Goal: Task Accomplishment & Management: Complete application form

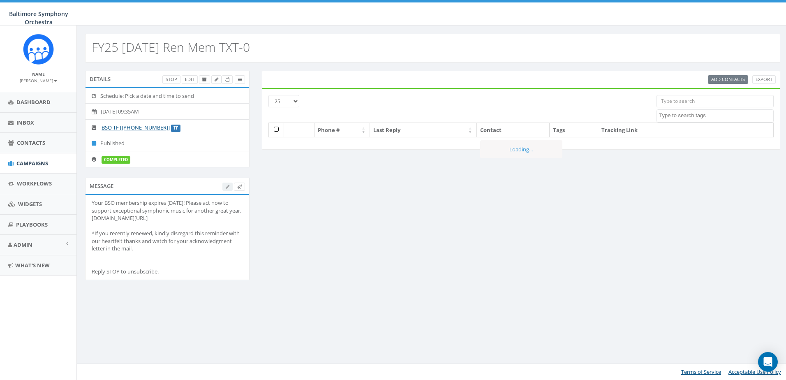
select select
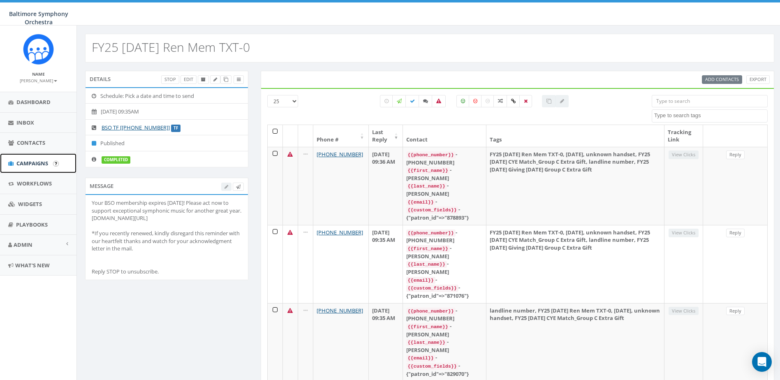
click at [23, 163] on span "Campaigns" at bounding box center [32, 163] width 32 height 7
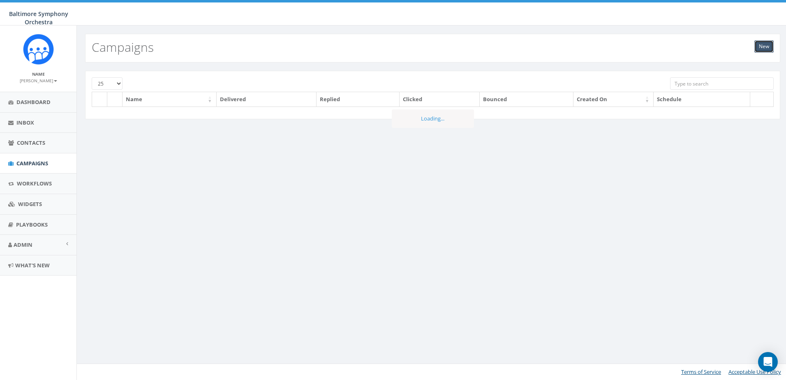
click at [768, 42] on link "New" at bounding box center [764, 46] width 19 height 12
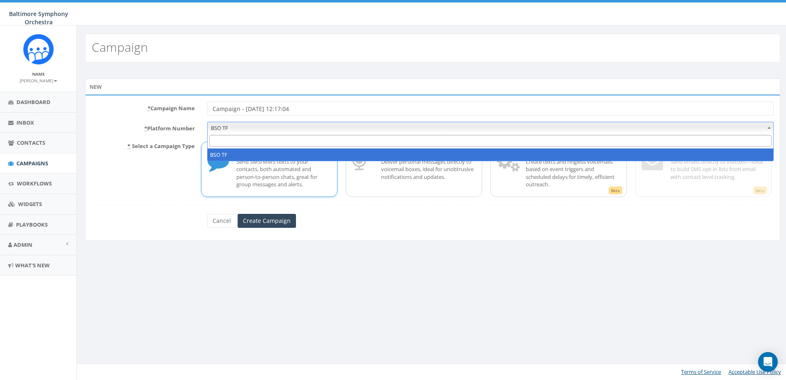
click at [272, 132] on span "BSO TF" at bounding box center [491, 128] width 566 height 12
click at [140, 171] on p "* Select a Campaign Type" at bounding box center [144, 168] width 116 height 58
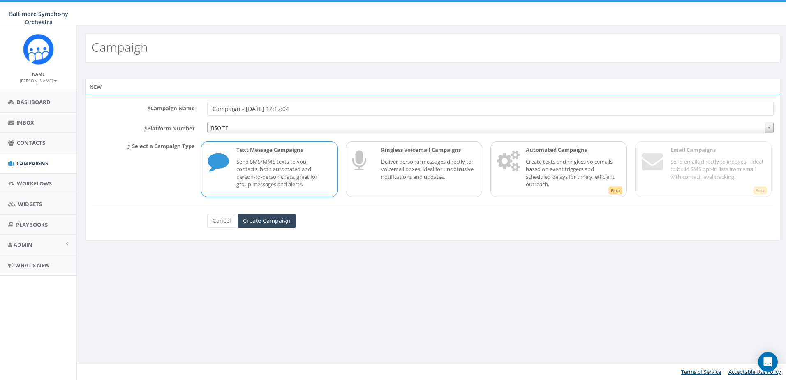
click at [276, 107] on input "Campaign - 09/16/2025, 12:17:04" at bounding box center [490, 109] width 567 height 14
drag, startPoint x: 272, startPoint y: 110, endPoint x: 187, endPoint y: 98, distance: 86.0
click at [187, 98] on div "* Campaign Name Campaign - 09/16/2025, 12:17:04 * Platform Number BSO TF BSO TF…" at bounding box center [433, 168] width 696 height 146
type input "Private Sale Last Chance"
click at [240, 168] on p "Send SMS/MMS texts to your contacts, both automated and person-to-person chats,…" at bounding box center [284, 173] width 95 height 30
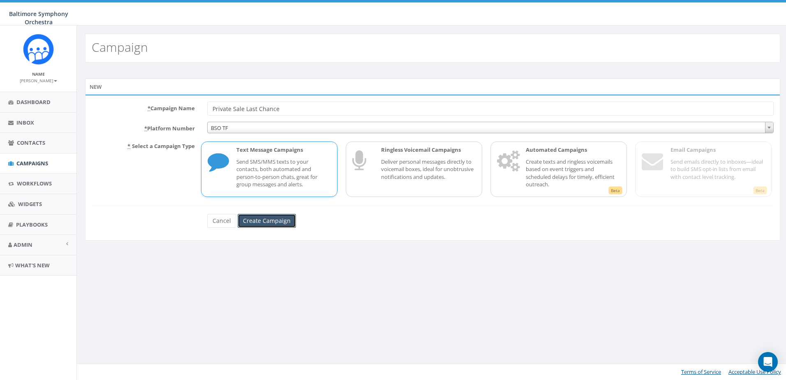
click at [260, 220] on input "Create Campaign" at bounding box center [267, 221] width 58 height 14
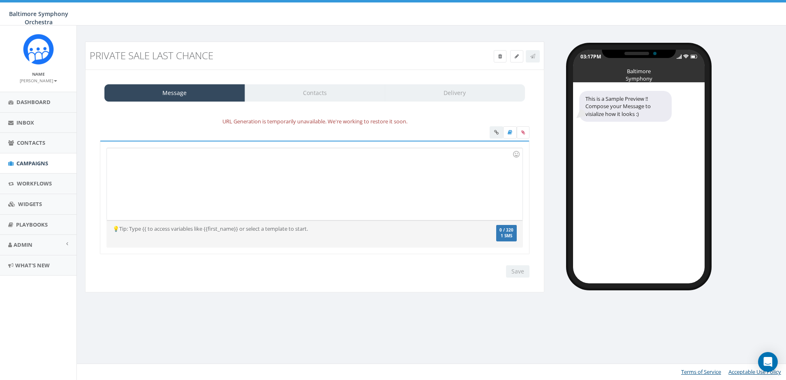
click at [354, 163] on div at bounding box center [314, 184] width 415 height 72
click at [251, 122] on div "URL Generation is temporarily unavailable. We're working to restore it soon." at bounding box center [315, 121] width 442 height 9
click at [227, 165] on div at bounding box center [314, 184] width 415 height 72
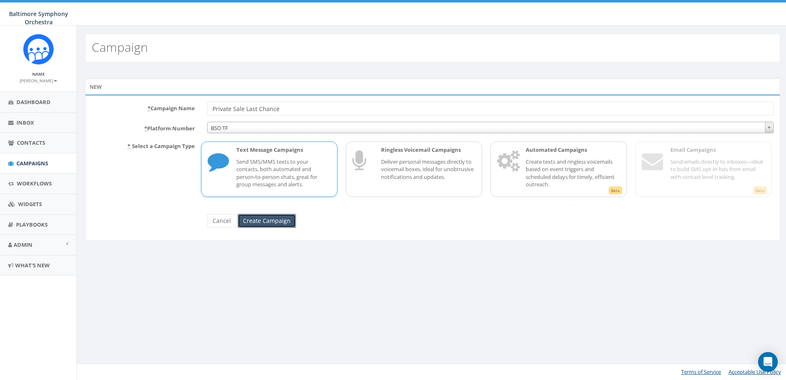
click at [268, 223] on input "Create Campaign" at bounding box center [267, 221] width 58 height 14
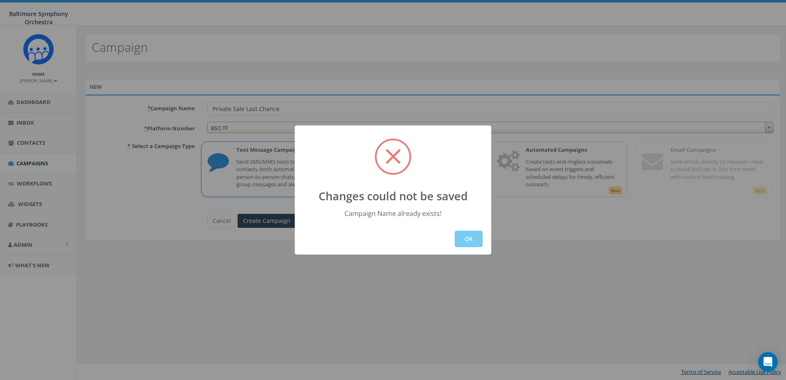
click at [465, 240] on button "OK" at bounding box center [469, 239] width 28 height 16
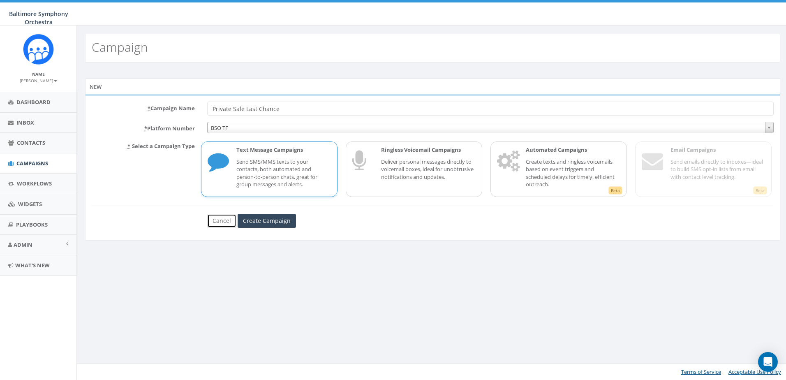
click at [224, 223] on link "Cancel" at bounding box center [221, 221] width 29 height 14
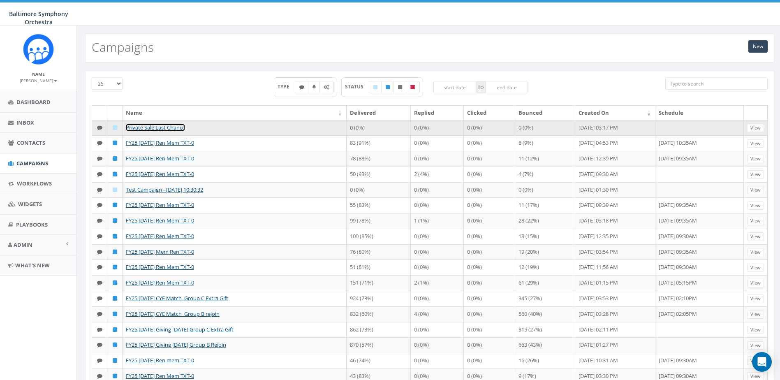
click at [154, 127] on link "Private Sale Last Chance" at bounding box center [155, 127] width 59 height 7
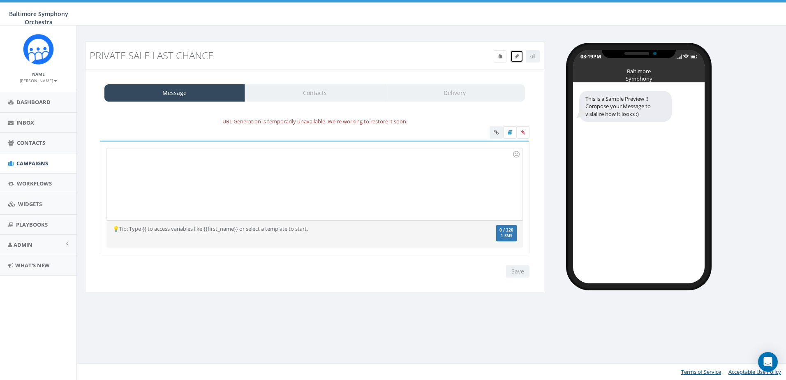
click at [518, 58] on icon at bounding box center [517, 56] width 4 height 5
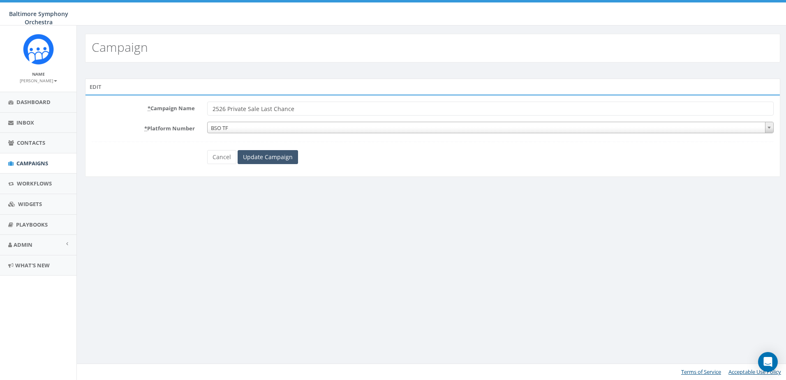
type input "2526 Private Sale Last Chance"
click at [252, 160] on input "Update Campaign" at bounding box center [268, 157] width 60 height 14
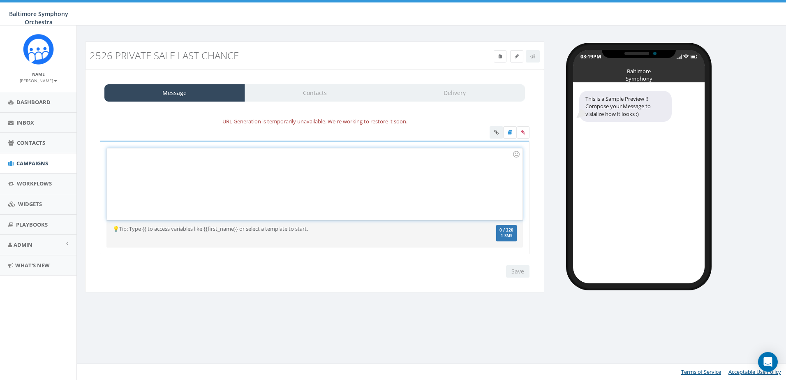
click at [218, 165] on div at bounding box center [314, 184] width 415 height 72
click at [310, 189] on div at bounding box center [314, 184] width 415 height 72
click at [499, 57] on icon at bounding box center [501, 56] width 4 height 5
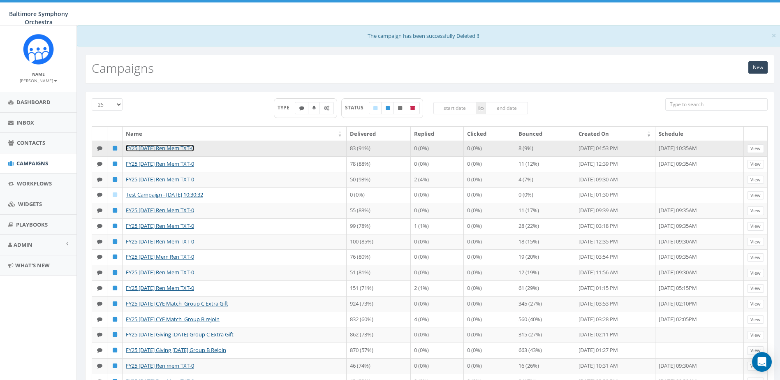
click at [163, 150] on link "FY25 [DATE] Ren Mem TXT-0" at bounding box center [160, 147] width 68 height 7
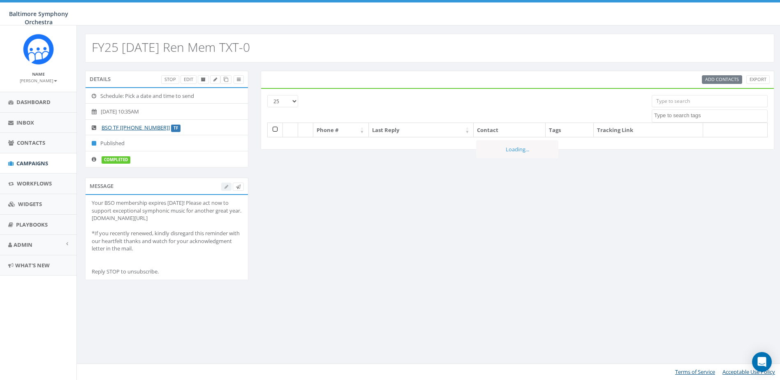
select select
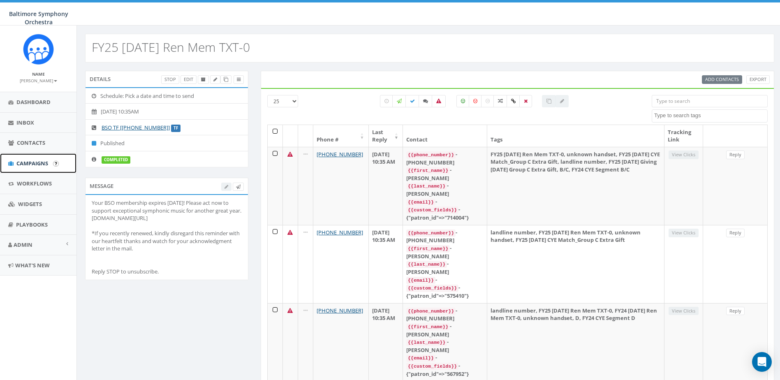
click at [21, 161] on span "Campaigns" at bounding box center [32, 163] width 32 height 7
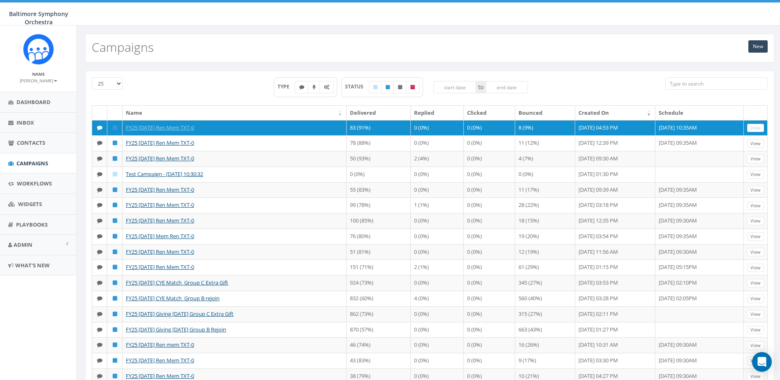
click at [590, 63] on div "25 50 100 TYPE STATUS to Name Delivered Replied Clicked Bounced Created On Sche…" at bounding box center [430, 308] width 706 height 491
click at [590, 86] on div "TYPE STATUS to" at bounding box center [401, 91] width 517 height 28
click at [756, 46] on link "New" at bounding box center [758, 46] width 19 height 12
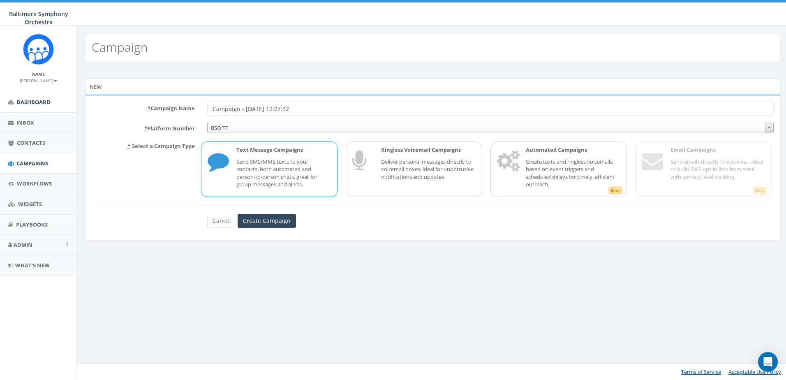
drag, startPoint x: 310, startPoint y: 108, endPoint x: 23, endPoint y: 109, distance: 286.7
click at [23, 109] on body "Baltimore Symphony Orchestra Baltimore Symphony Orchestra Profile Sign Out 0.15…" at bounding box center [393, 190] width 786 height 380
type input "2526 Private Sale [PERSON_NAME]"
click at [266, 220] on input "Create Campaign" at bounding box center [267, 221] width 58 height 14
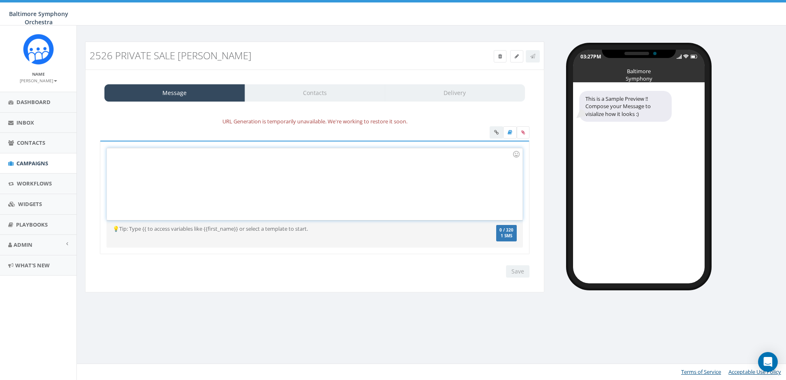
click at [262, 180] on div at bounding box center [314, 184] width 415 height 72
click at [297, 175] on div at bounding box center [314, 184] width 415 height 72
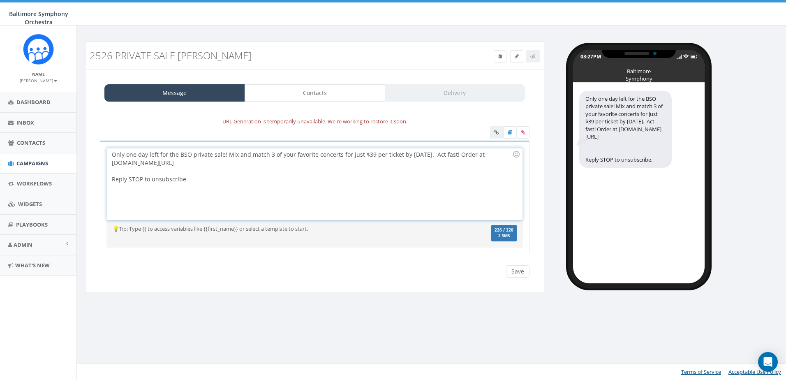
click at [451, 155] on div "Only one day left for the BSO private sale! Mix and match 3 of your favorite co…" at bounding box center [314, 184] width 415 height 72
click at [383, 205] on div "Only one day left for the BSO private sale! Mix and match 3 of your favorite co…" at bounding box center [314, 184] width 415 height 72
click at [515, 274] on input "Save" at bounding box center [517, 271] width 23 height 12
click at [210, 176] on div "Only one day left for the BSO private sale! Mix and match 3 of your favorite co…" at bounding box center [314, 184] width 415 height 72
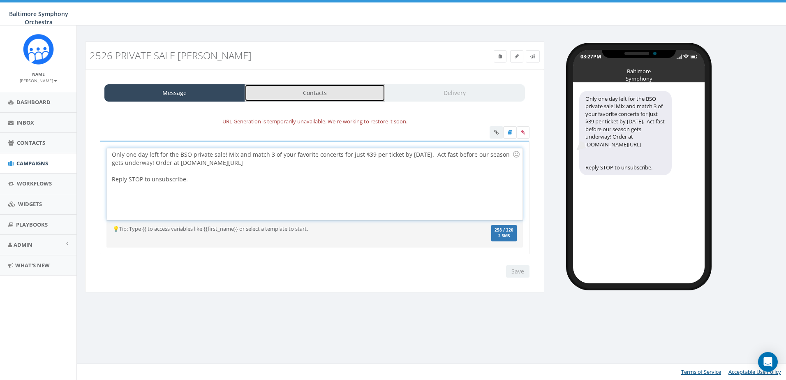
click at [333, 97] on link "Contacts" at bounding box center [315, 92] width 141 height 17
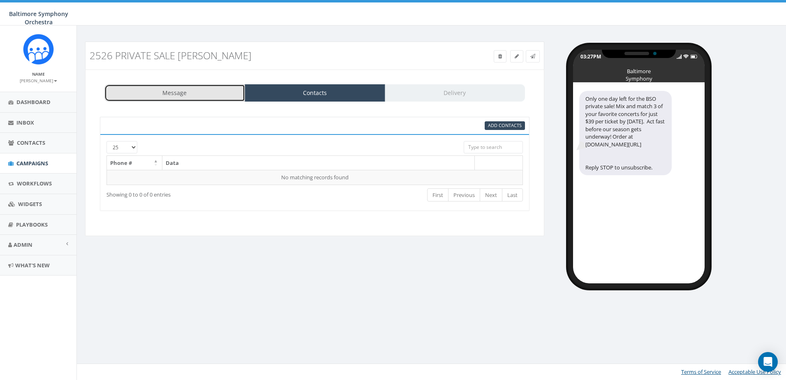
click at [194, 91] on link "Message" at bounding box center [174, 92] width 141 height 17
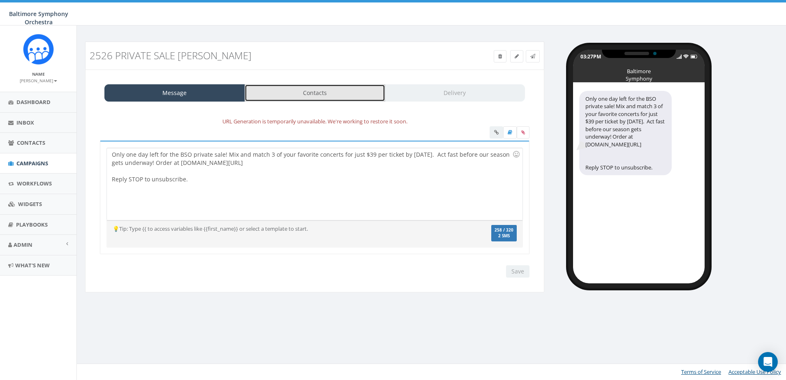
click at [307, 94] on link "Contacts" at bounding box center [315, 92] width 141 height 17
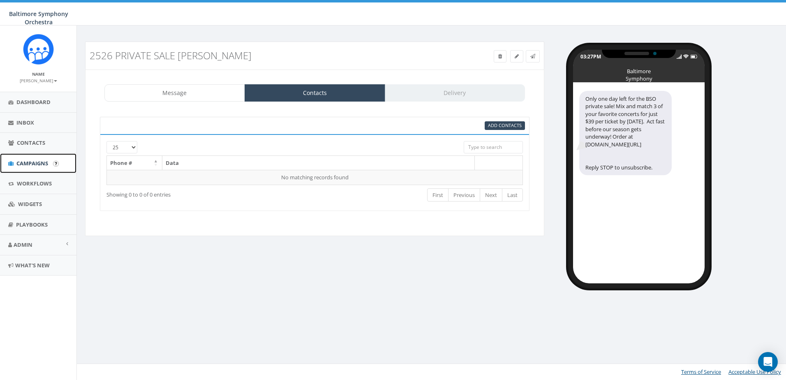
click at [33, 163] on span "Campaigns" at bounding box center [32, 163] width 32 height 7
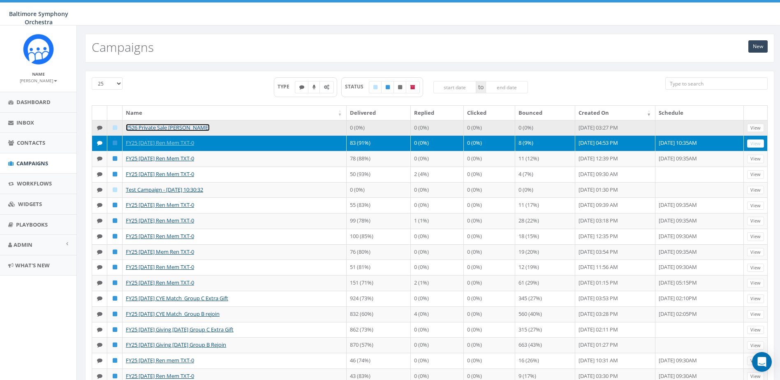
click at [160, 126] on link "2526 Private Sale [PERSON_NAME]" at bounding box center [168, 127] width 84 height 7
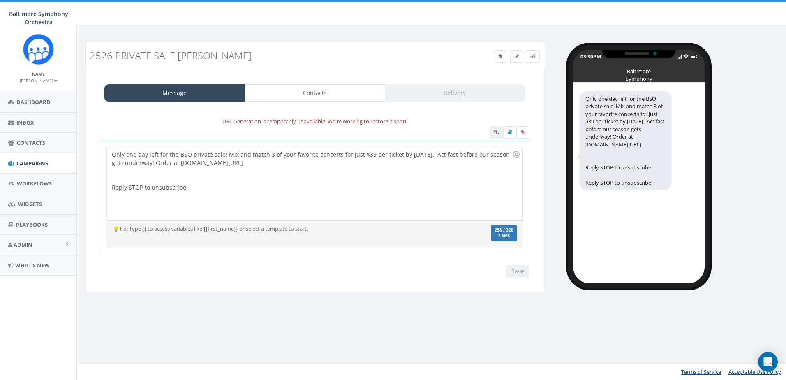
click at [236, 238] on div "💡Tip: Type {{ to access variables like {{first_name}} or select a template to s…" at bounding box center [315, 234] width 417 height 19
click at [142, 225] on div "💡Tip: Type {{ to access variables like {{first_name}} or select a template to s…" at bounding box center [280, 229] width 347 height 8
click at [30, 165] on span "Campaigns" at bounding box center [32, 163] width 32 height 7
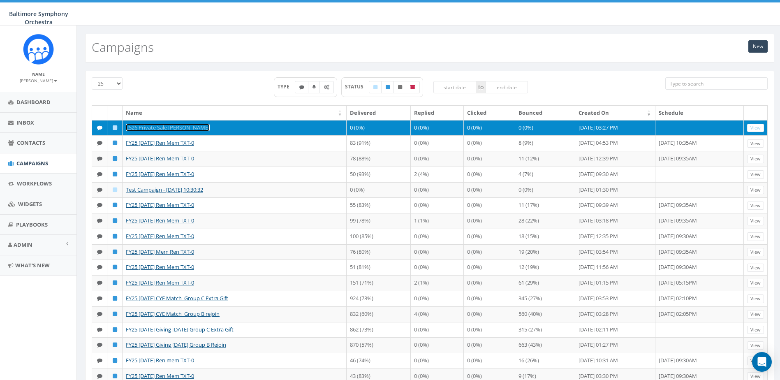
click at [150, 127] on link "2526 Private Sale [PERSON_NAME]" at bounding box center [168, 127] width 84 height 7
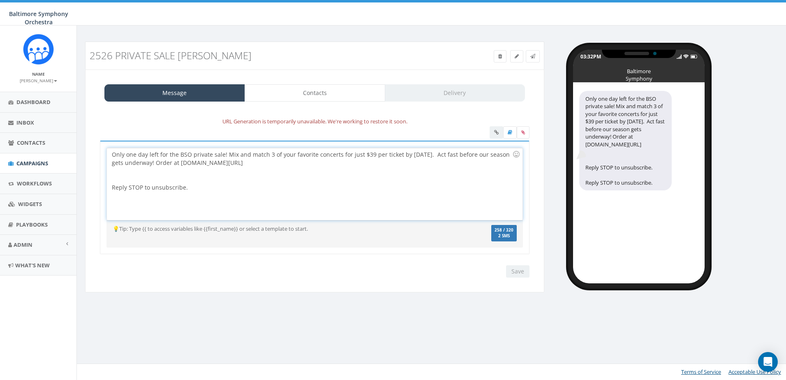
drag, startPoint x: 255, startPoint y: 166, endPoint x: 180, endPoint y: 163, distance: 75.7
click at [180, 163] on div "Only one day left for the BSO private sale! Mix and match 3 of your favorite co…" at bounding box center [314, 184] width 415 height 72
click at [496, 132] on div at bounding box center [510, 133] width 40 height 14
drag, startPoint x: 193, startPoint y: 185, endPoint x: -2, endPoint y: 189, distance: 195.0
click at [0, 189] on html "Baltimore Symphony Orchestra Baltimore Symphony Orchestra Profile Sign Out 0.15…" at bounding box center [393, 190] width 786 height 380
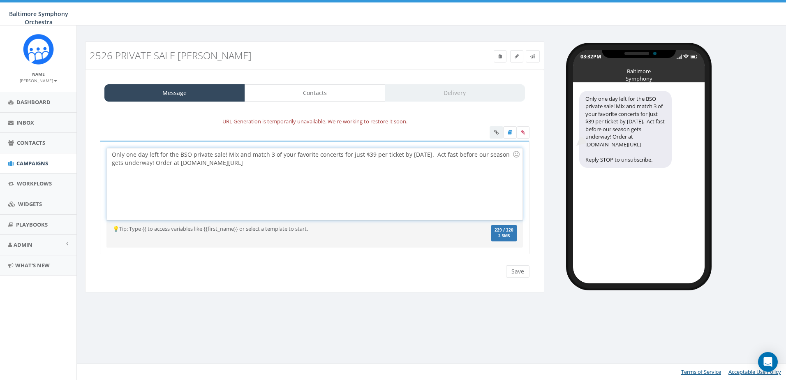
drag, startPoint x: 255, startPoint y: 163, endPoint x: 180, endPoint y: 162, distance: 75.3
click at [180, 162] on div "Only one day left for the BSO private sale! Mix and match 3 of your favorite co…" at bounding box center [314, 184] width 415 height 72
click at [522, 132] on icon at bounding box center [524, 132] width 4 height 5
click at [0, 0] on input "file" at bounding box center [0, 0] width 0 height 0
click at [496, 133] on div at bounding box center [510, 133] width 40 height 14
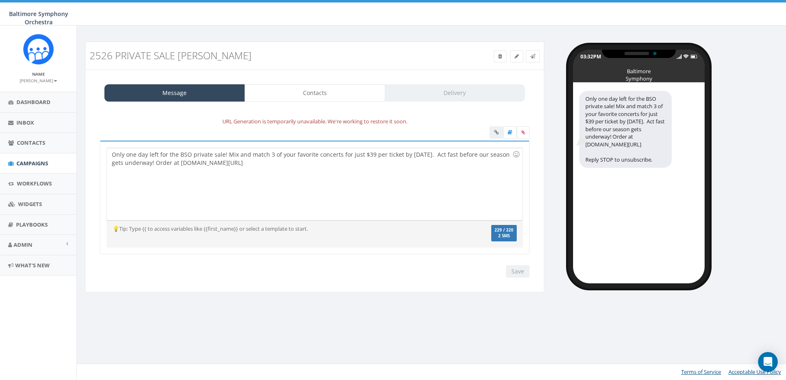
click at [496, 132] on div at bounding box center [510, 133] width 40 height 14
click at [248, 163] on div "Only one day left for the BSO private sale! Mix and match 3 of your favorite co…" at bounding box center [314, 184] width 415 height 72
drag, startPoint x: 256, startPoint y: 163, endPoint x: 179, endPoint y: 161, distance: 77.4
click at [179, 161] on div "Only one day left for the BSO private sale! Mix and match 3 of your favorite co…" at bounding box center [314, 184] width 415 height 72
click at [308, 188] on div "Only one day left for the BSO private sale! Mix and match 3 of your favorite co…" at bounding box center [314, 184] width 415 height 72
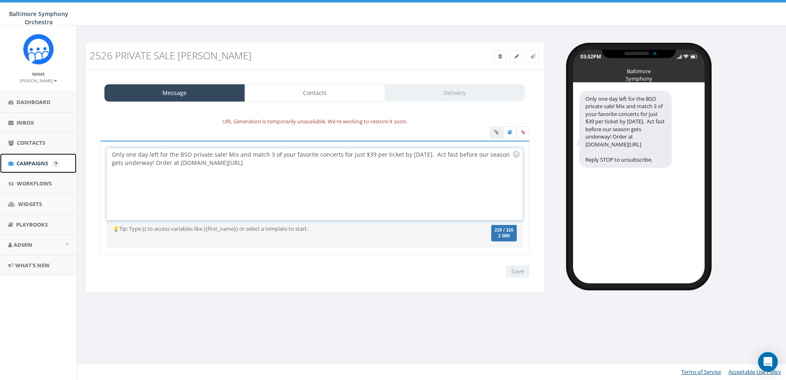
click at [35, 165] on span "Campaigns" at bounding box center [32, 163] width 32 height 7
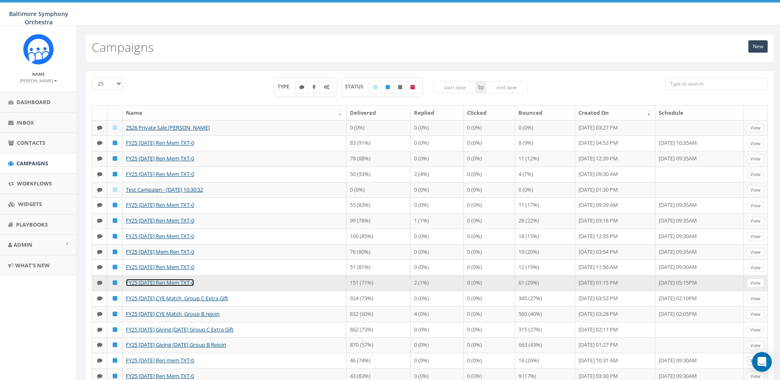
click at [161, 286] on link "FY25 [DATE] Ren Mem TXT-0" at bounding box center [160, 282] width 68 height 7
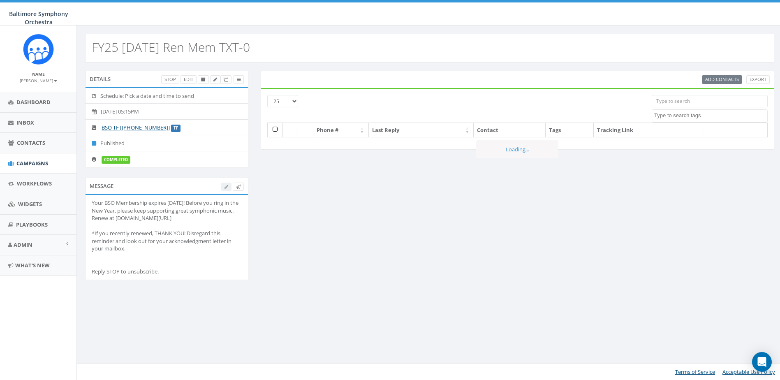
select select
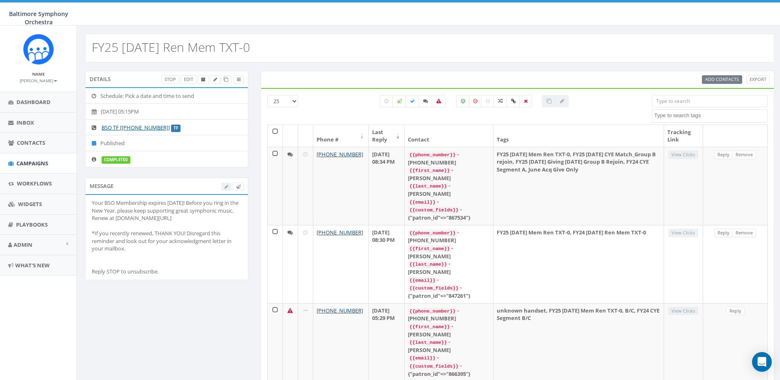
click at [156, 217] on div "Your BSO Membership expires [DATE]! Before you ring in the New Year, please kee…" at bounding box center [167, 237] width 150 height 77
click at [34, 163] on span "Campaigns" at bounding box center [32, 163] width 32 height 7
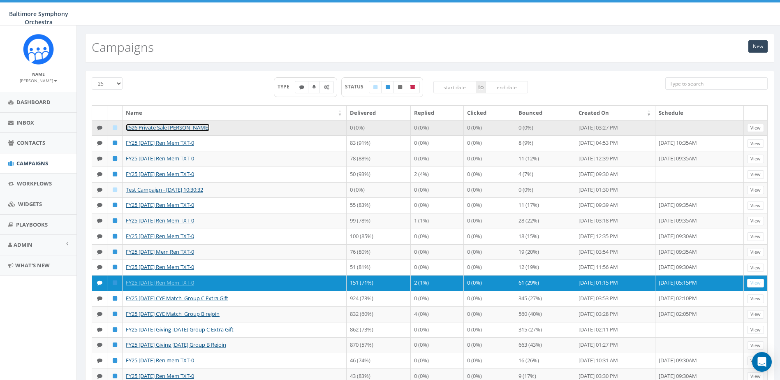
click at [167, 127] on link "2526 Private Sale [PERSON_NAME]" at bounding box center [168, 127] width 84 height 7
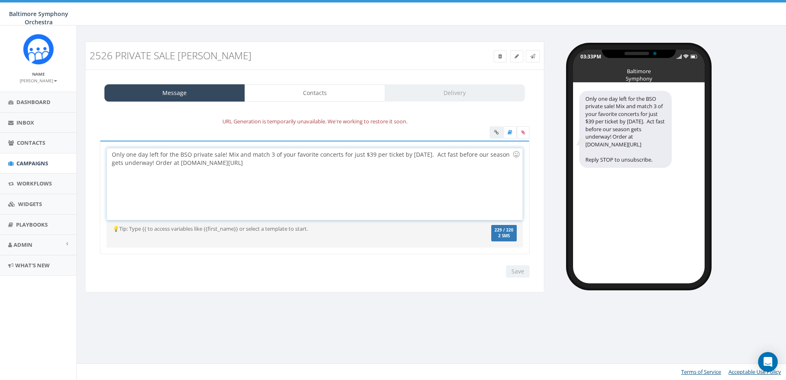
drag, startPoint x: 268, startPoint y: 162, endPoint x: 80, endPoint y: 158, distance: 188.4
click at [80, 158] on div "2526 Private Sale [PERSON_NAME] Test Message Status: Message Contacts Delivery …" at bounding box center [315, 172] width 472 height 261
copy div "Only one day left for the BSO private sale! Mix and match 3 of your favorite co…"
click at [29, 163] on span "Campaigns" at bounding box center [32, 163] width 32 height 7
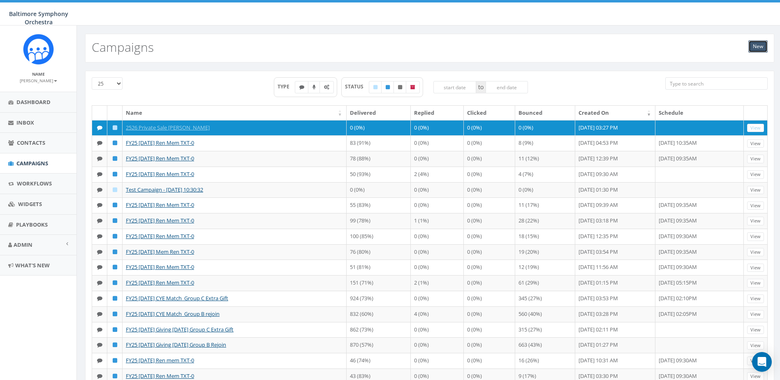
click at [757, 45] on link "New" at bounding box center [758, 46] width 19 height 12
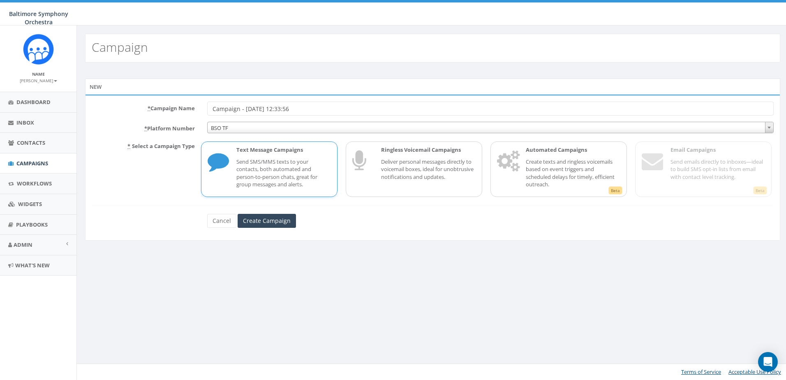
drag, startPoint x: 318, startPoint y: 112, endPoint x: 86, endPoint y: 83, distance: 234.2
click at [86, 83] on div "New * Campaign Name Campaign - [DATE] 12:33:56 * Platform Number BSO TF BSO TF …" at bounding box center [433, 160] width 696 height 162
type input "2526 Private Sale Strath"
click at [274, 155] on div "Text Message Campaigns Send SMS/MMS texts to your contacts, both automated and …" at bounding box center [279, 169] width 103 height 46
click at [268, 223] on input "Create Campaign" at bounding box center [267, 221] width 58 height 14
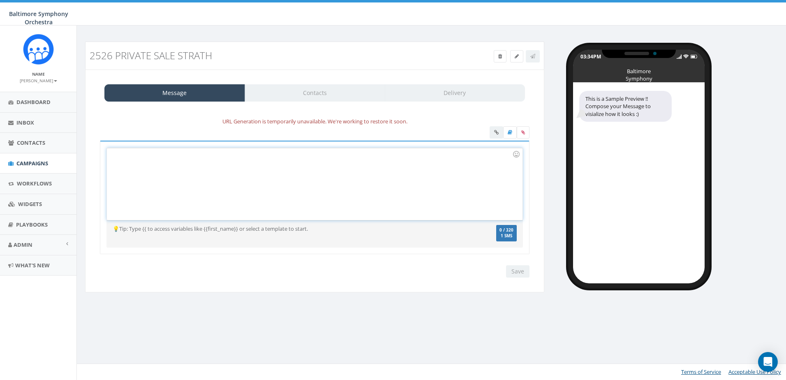
click at [179, 167] on div at bounding box center [314, 184] width 415 height 72
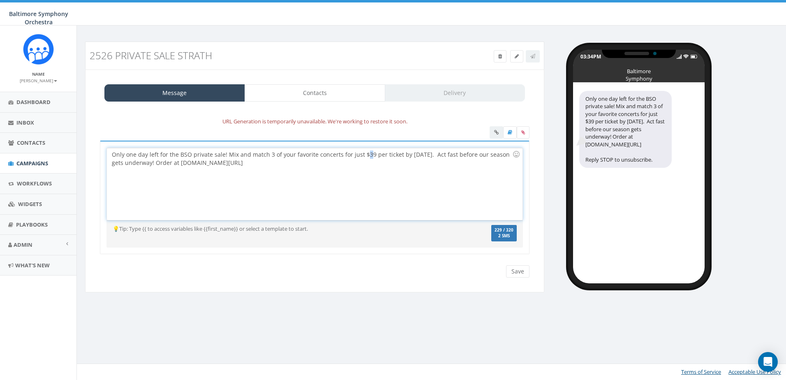
click at [363, 155] on div "Only one day left for the BSO private sale! Mix and match 3 of your favorite co…" at bounding box center [314, 184] width 415 height 72
click at [249, 162] on div "Only one day left for the BSO private sale! Mix and match 3 of your favorite co…" at bounding box center [314, 184] width 415 height 72
drag, startPoint x: 260, startPoint y: 165, endPoint x: 179, endPoint y: 169, distance: 81.9
click at [179, 169] on div "Only one day left for the BSO private sale! Mix and match 3 of your favorite co…" at bounding box center [314, 184] width 415 height 72
click at [497, 131] on div at bounding box center [510, 133] width 40 height 14
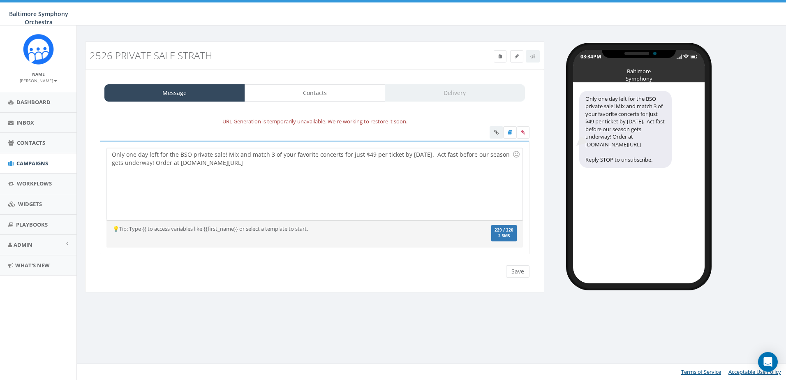
click at [498, 133] on div at bounding box center [510, 133] width 40 height 14
click at [520, 271] on input "Save" at bounding box center [517, 271] width 23 height 12
click at [343, 184] on div "Only one day left for the BSO private sale! Mix and match 3 of your favorite co…" at bounding box center [314, 184] width 415 height 72
click at [34, 162] on span "Campaigns" at bounding box center [32, 163] width 32 height 7
